Goal: Navigation & Orientation: Find specific page/section

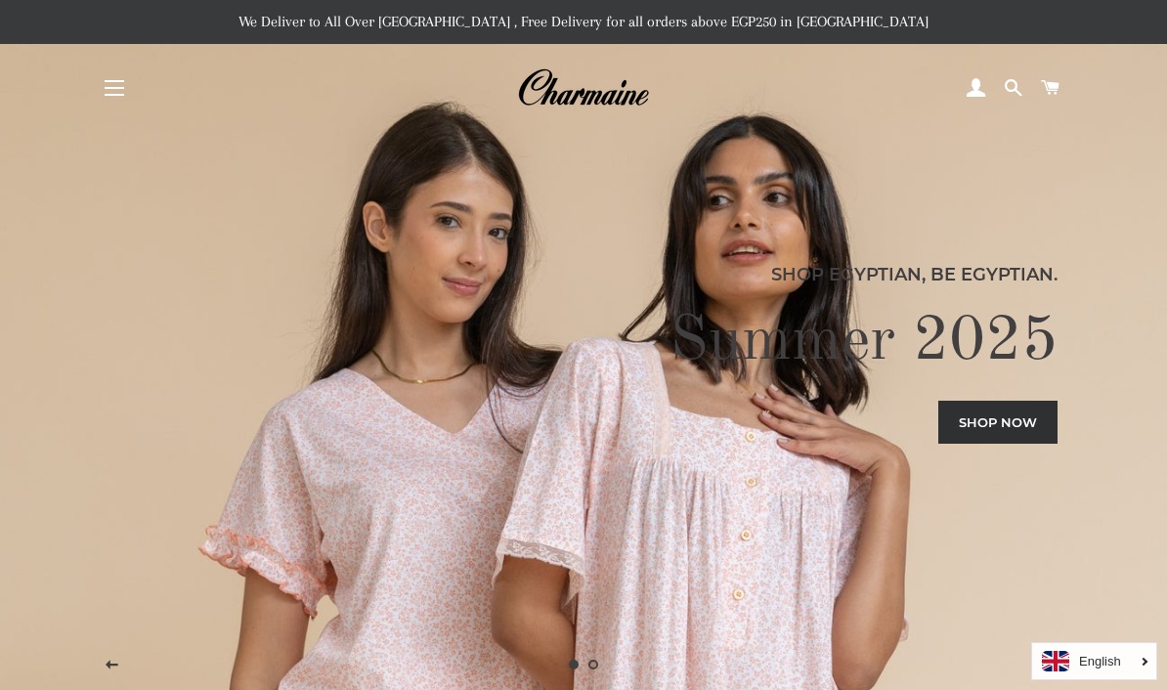
click at [106, 93] on button "Site navigation" at bounding box center [114, 88] width 49 height 49
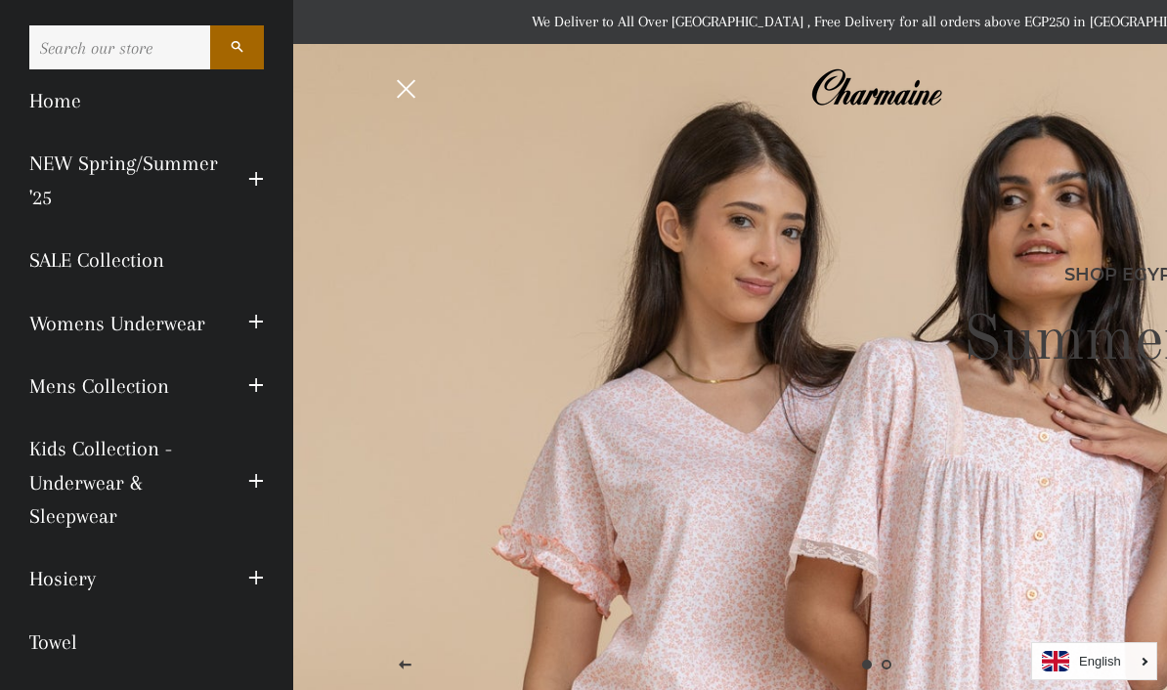
click at [404, 103] on button "Site navigation" at bounding box center [407, 88] width 49 height 49
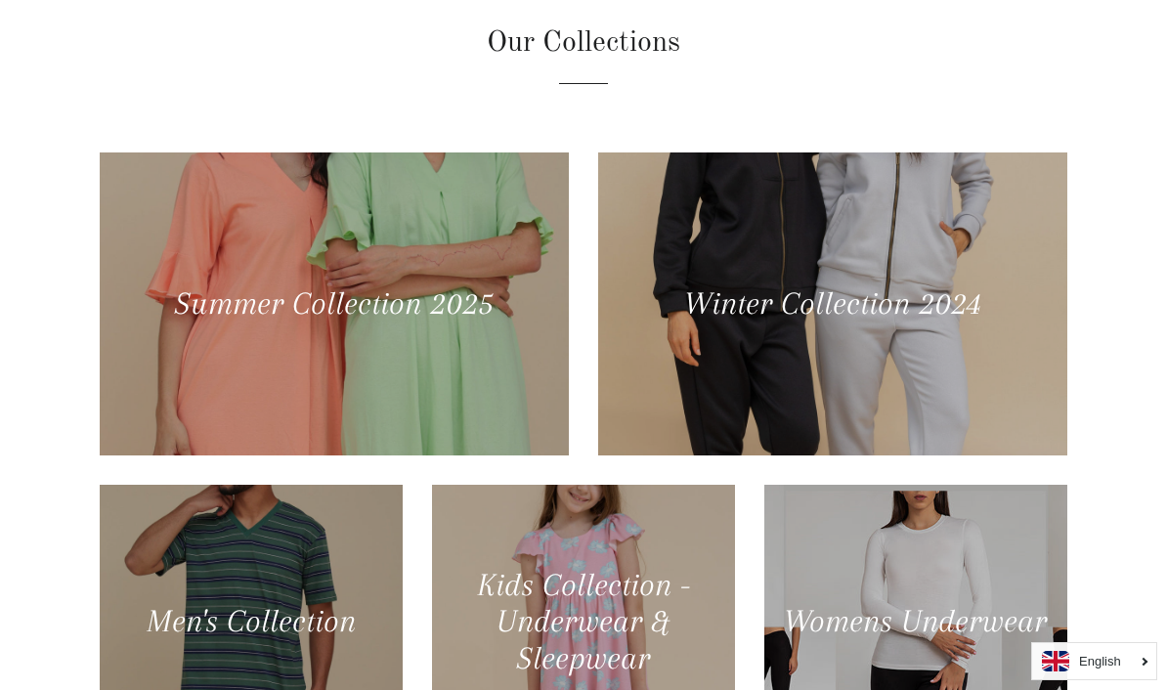
scroll to position [778, 0]
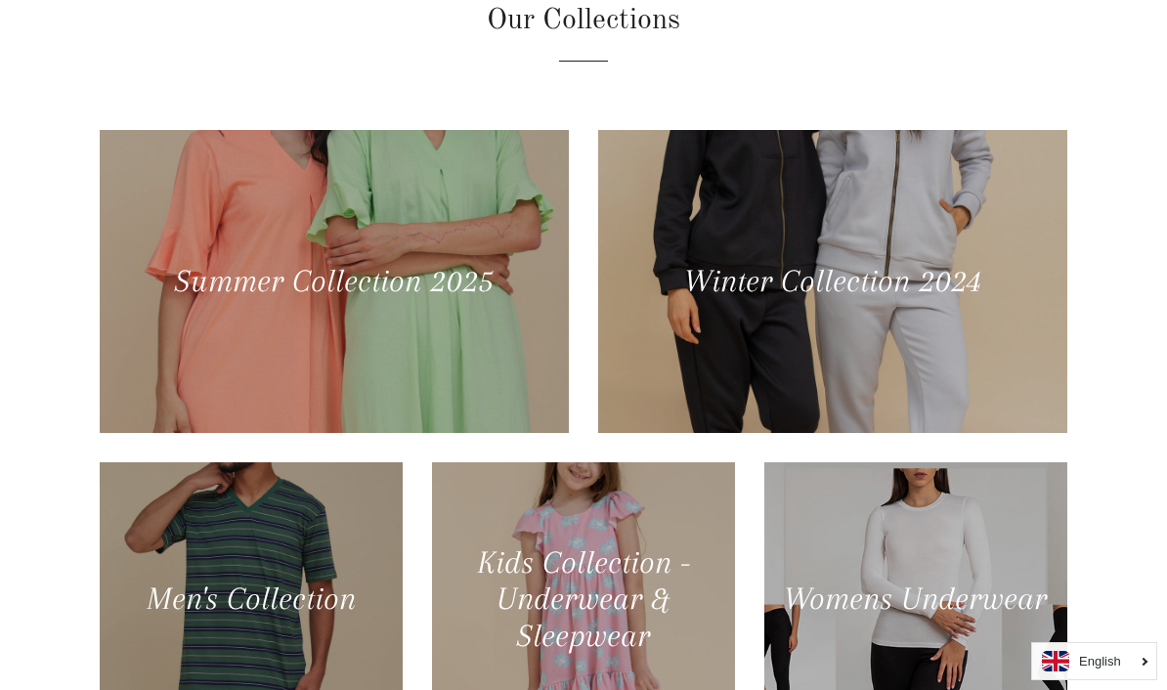
click at [439, 352] on div at bounding box center [334, 281] width 469 height 303
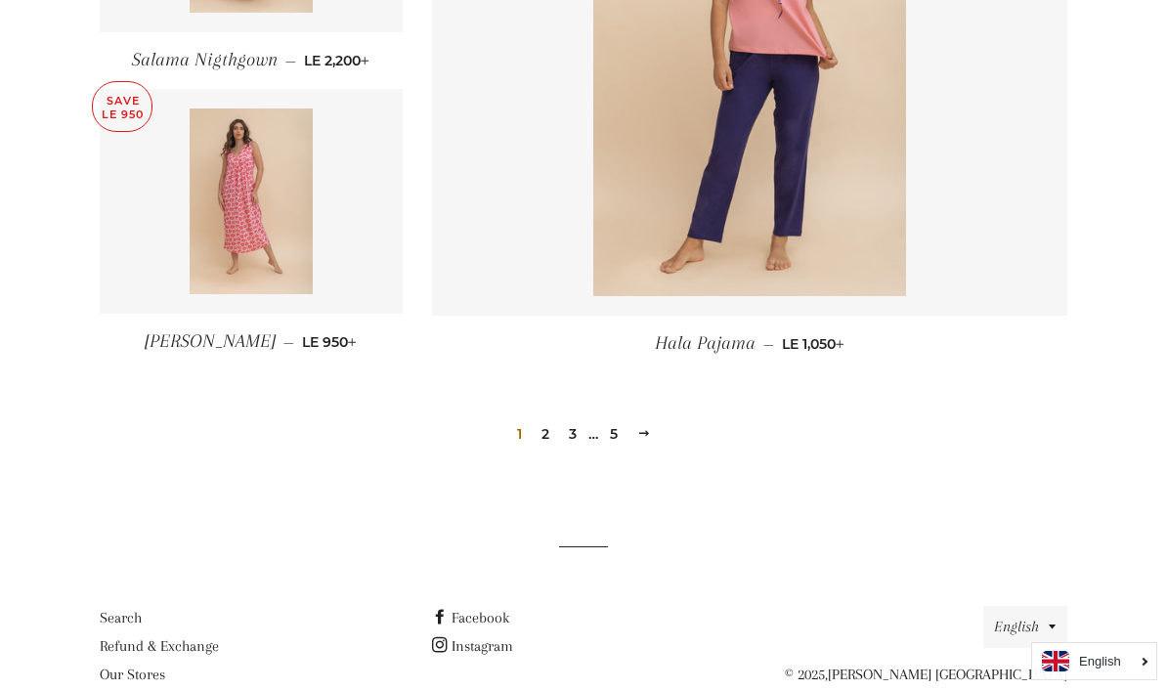
scroll to position [2718, 0]
click at [657, 442] on link "Next" at bounding box center [643, 434] width 29 height 30
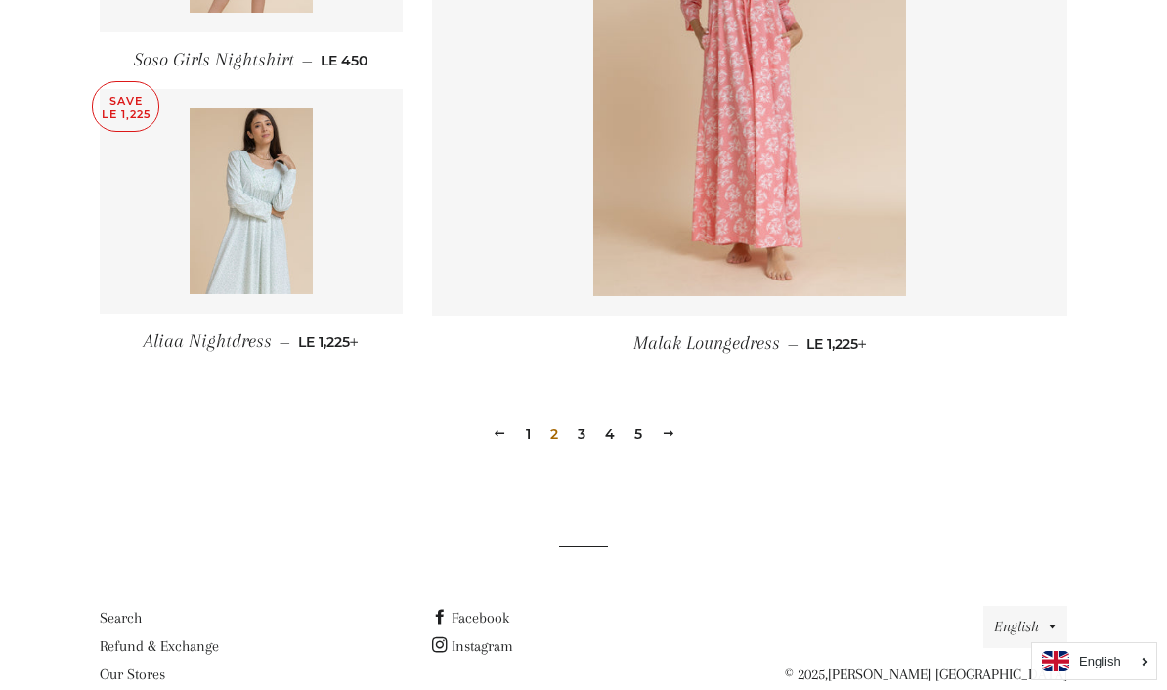
scroll to position [2718, 0]
click at [672, 439] on span at bounding box center [669, 434] width 14 height 15
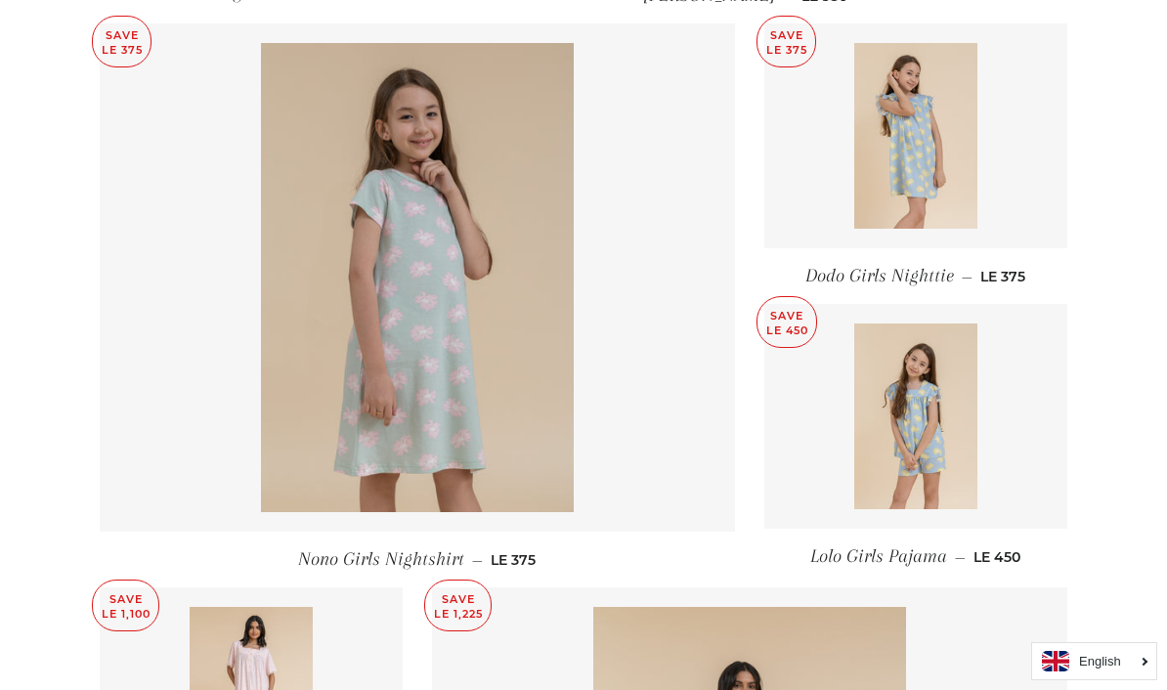
scroll to position [1903, 0]
